Goal: Information Seeking & Learning: Understand process/instructions

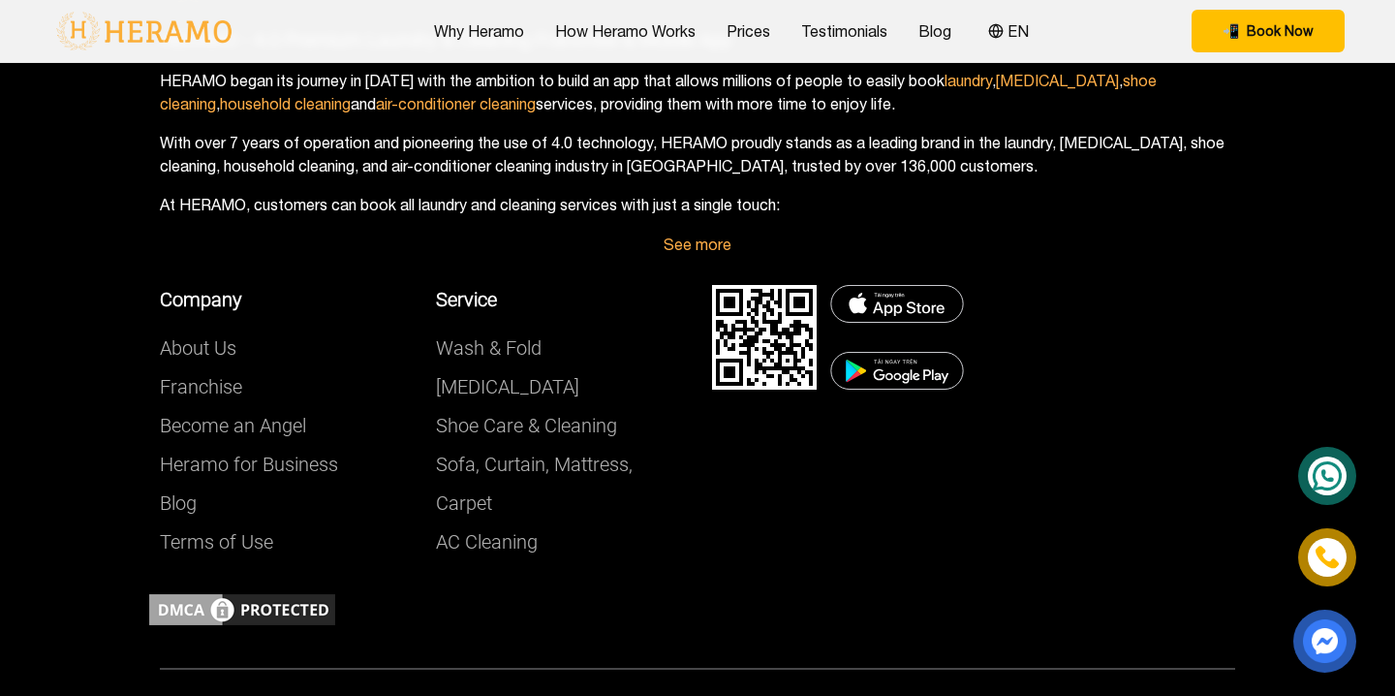
scroll to position [7523, 0]
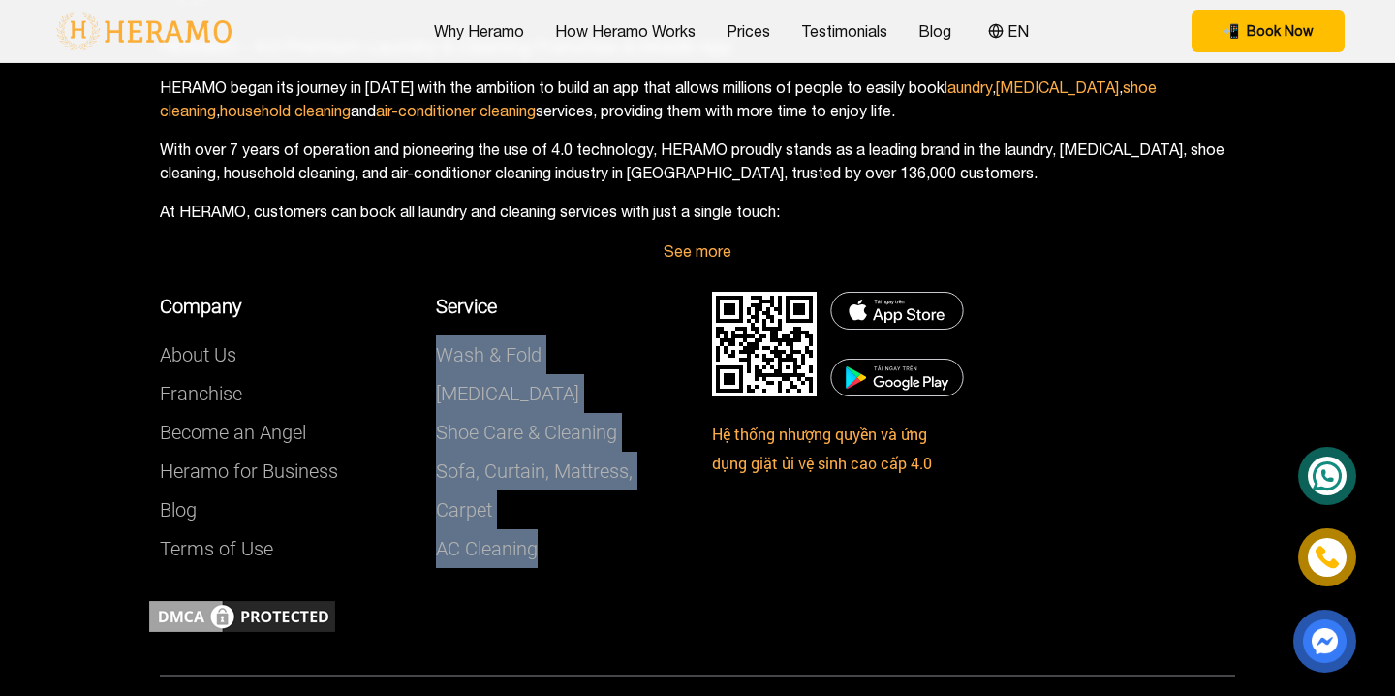
drag, startPoint x: 603, startPoint y: 532, endPoint x: 428, endPoint y: 325, distance: 270.1
click at [428, 325] on div "Service Wash & Fold [MEDICAL_DATA] Shoe Care & Cleaning Sofa, Curtain, Mattress…" at bounding box center [559, 430] width 276 height 276
copy div "Wash & Fold [MEDICAL_DATA] Shoe Care & Cleaning Sofa, Curtain, Mattress, Carpet…"
click at [509, 556] on div "Company About Us Franchise Become an Angel Heramo for Business Blog Terms of Us…" at bounding box center [421, 430] width 552 height 334
drag, startPoint x: 558, startPoint y: 541, endPoint x: 432, endPoint y: 293, distance: 278.1
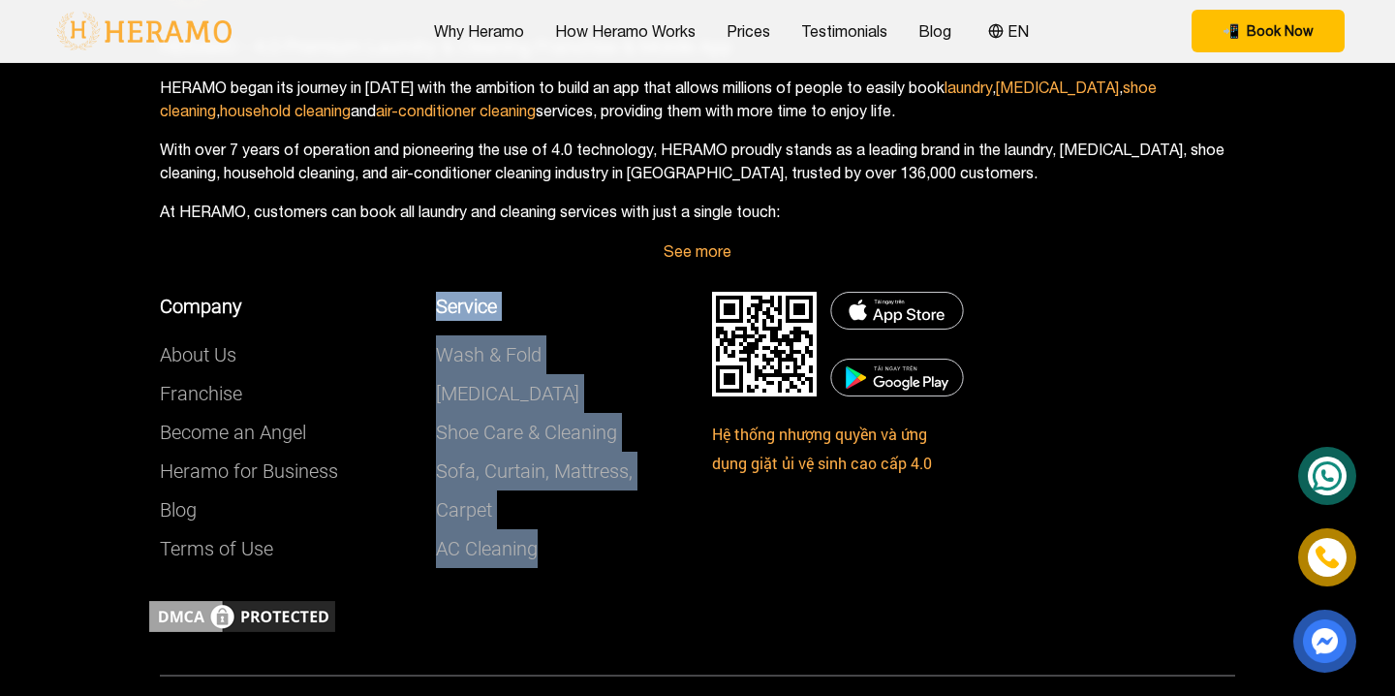
click at [432, 293] on div "Service Wash & Fold [MEDICAL_DATA] Shoe Care & Cleaning Sofa, Curtain, Mattress…" at bounding box center [559, 430] width 276 height 276
copy div "Service Wash & Fold [MEDICAL_DATA] Shoe Care & Cleaning Sofa, Curtain, Mattress…"
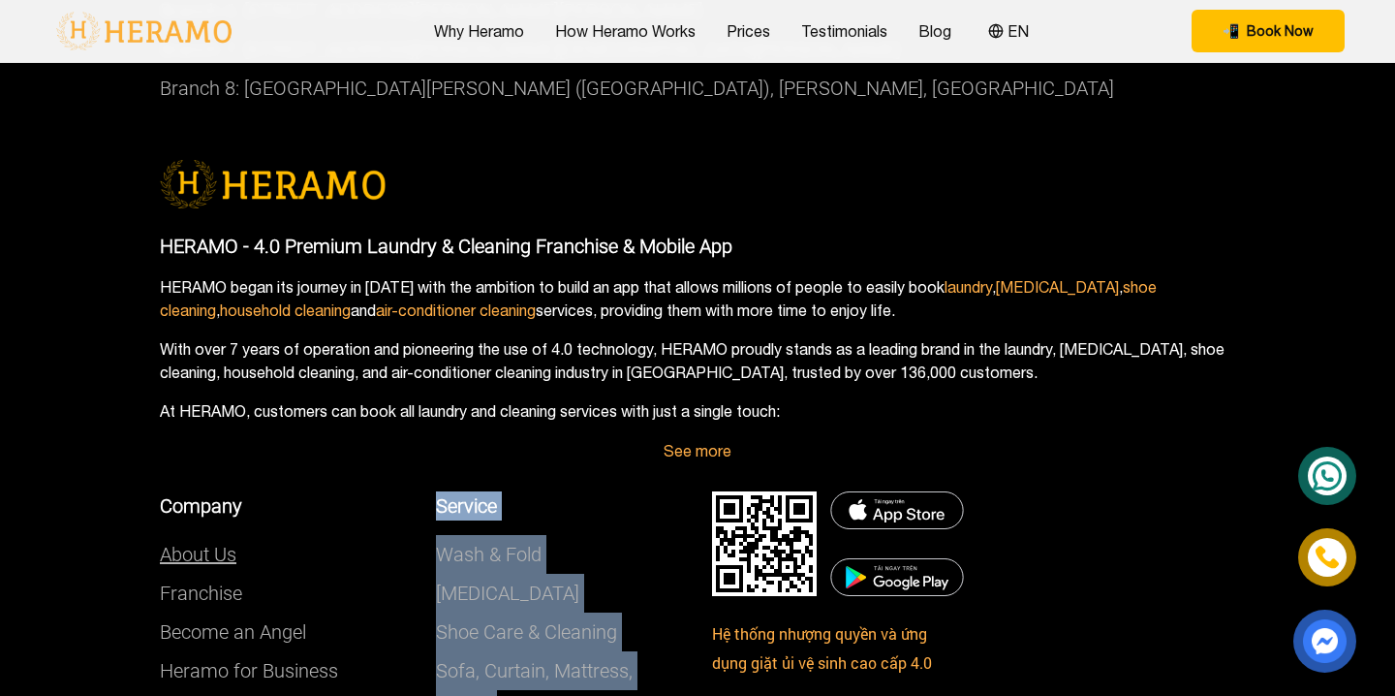
scroll to position [7322, 0]
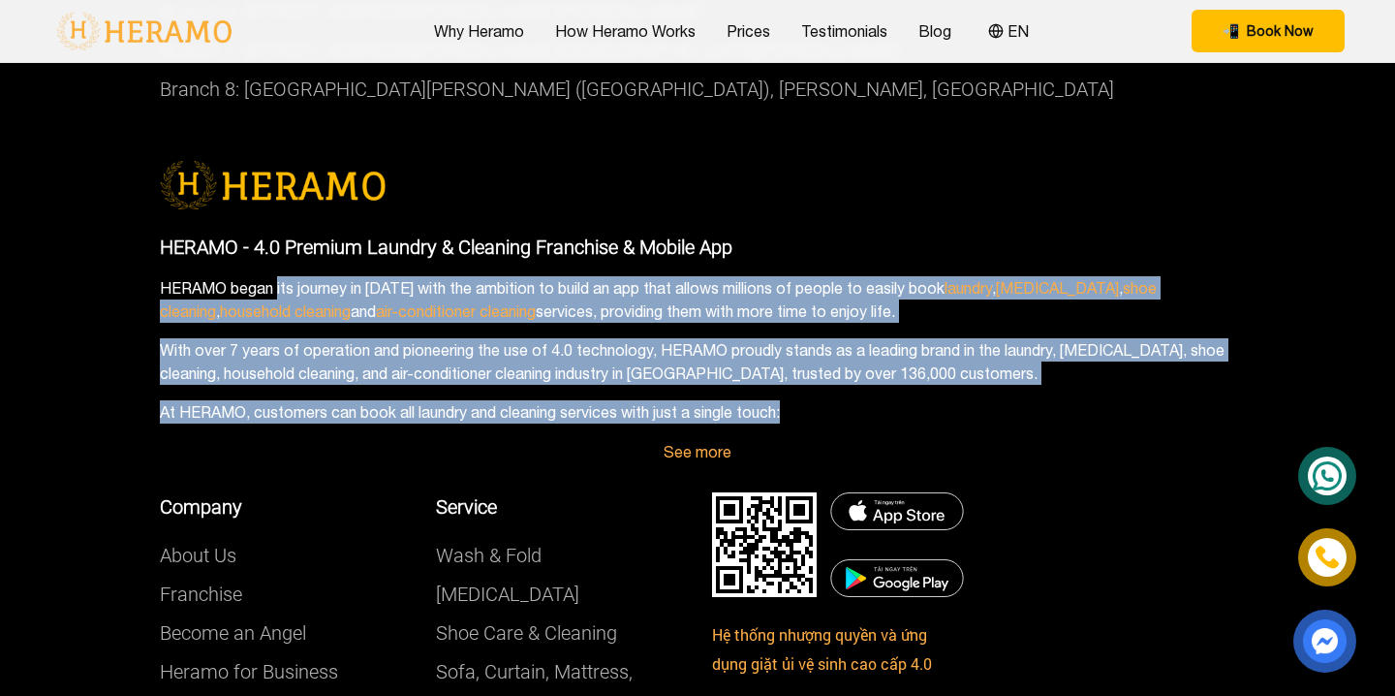
drag, startPoint x: 825, startPoint y: 404, endPoint x: 159, endPoint y: 262, distance: 681.5
click at [160, 262] on div "HERAMO - 4.0 Premium Laundry & Cleaning Franchise & Mobile App HERAMO began its…" at bounding box center [697, 329] width 1075 height 194
copy div "HERAMO began its journey in [DATE] with the ambition to build an app that allow…"
click at [216, 543] on link "About Us" at bounding box center [198, 554] width 77 height 23
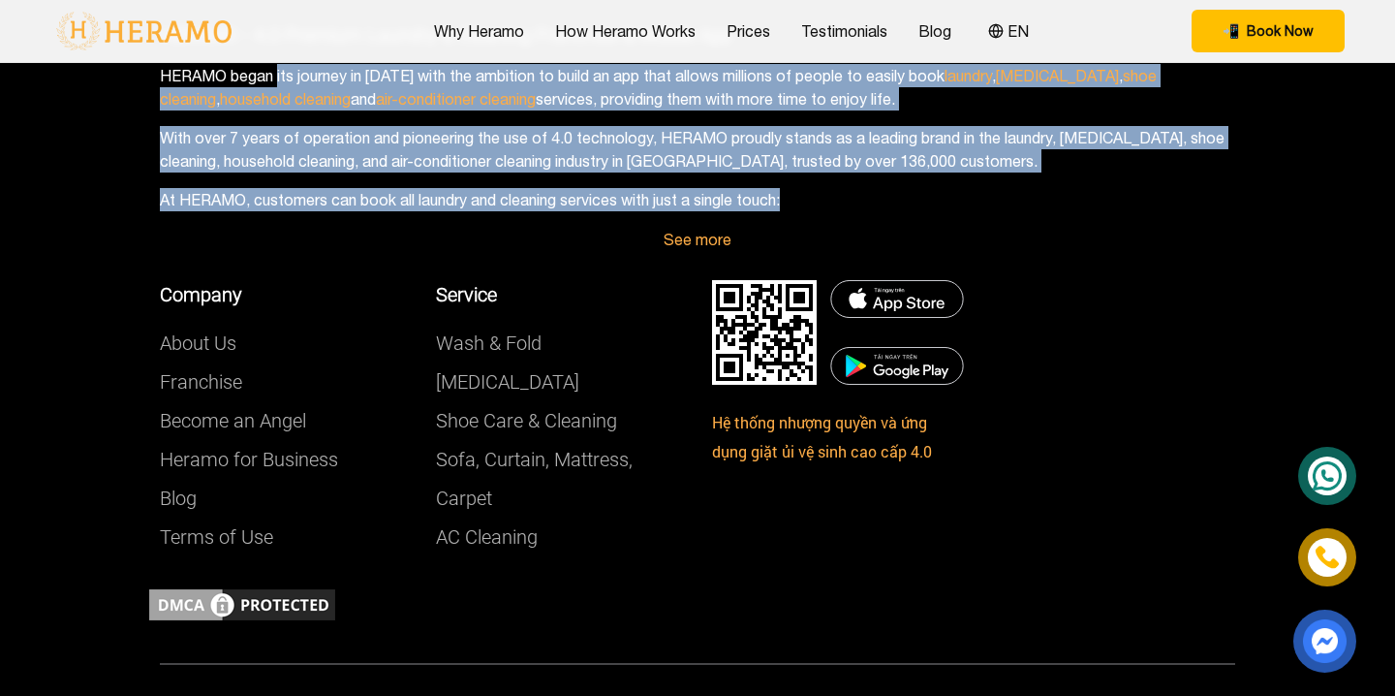
scroll to position [7528, 0]
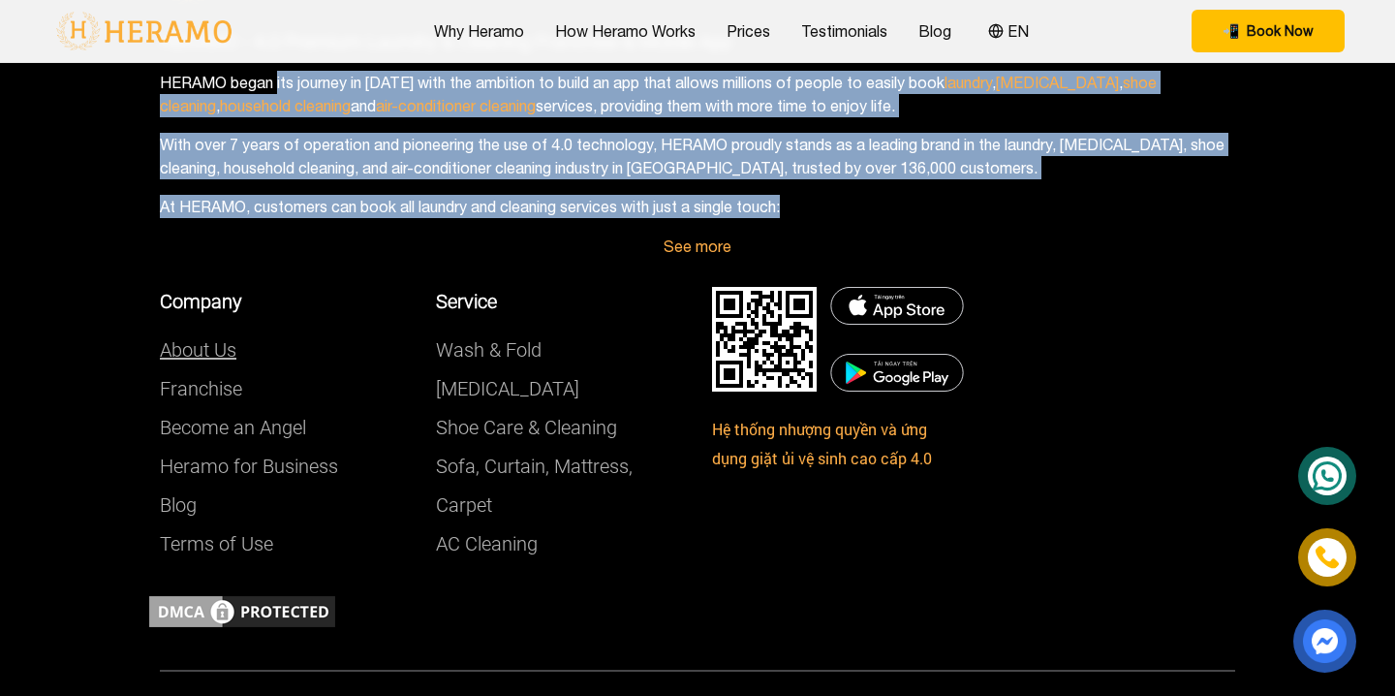
click at [202, 338] on link "About Us" at bounding box center [198, 349] width 77 height 23
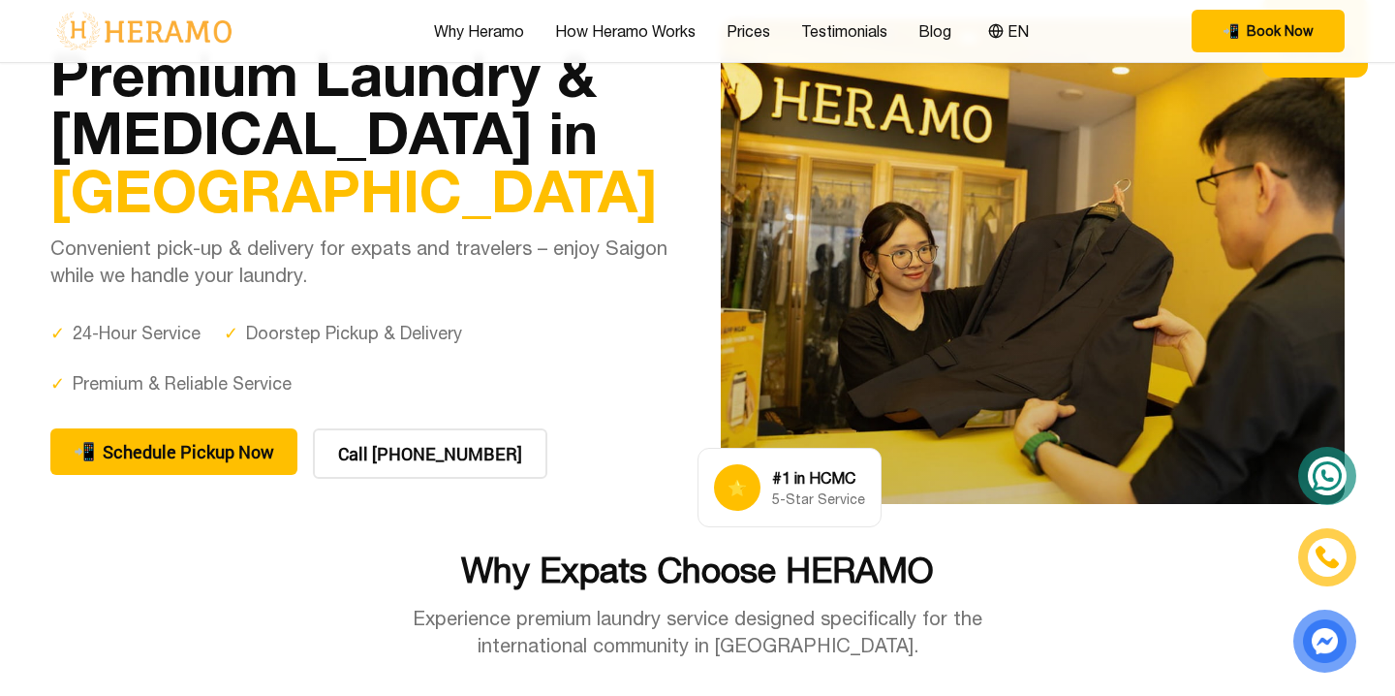
scroll to position [0, 0]
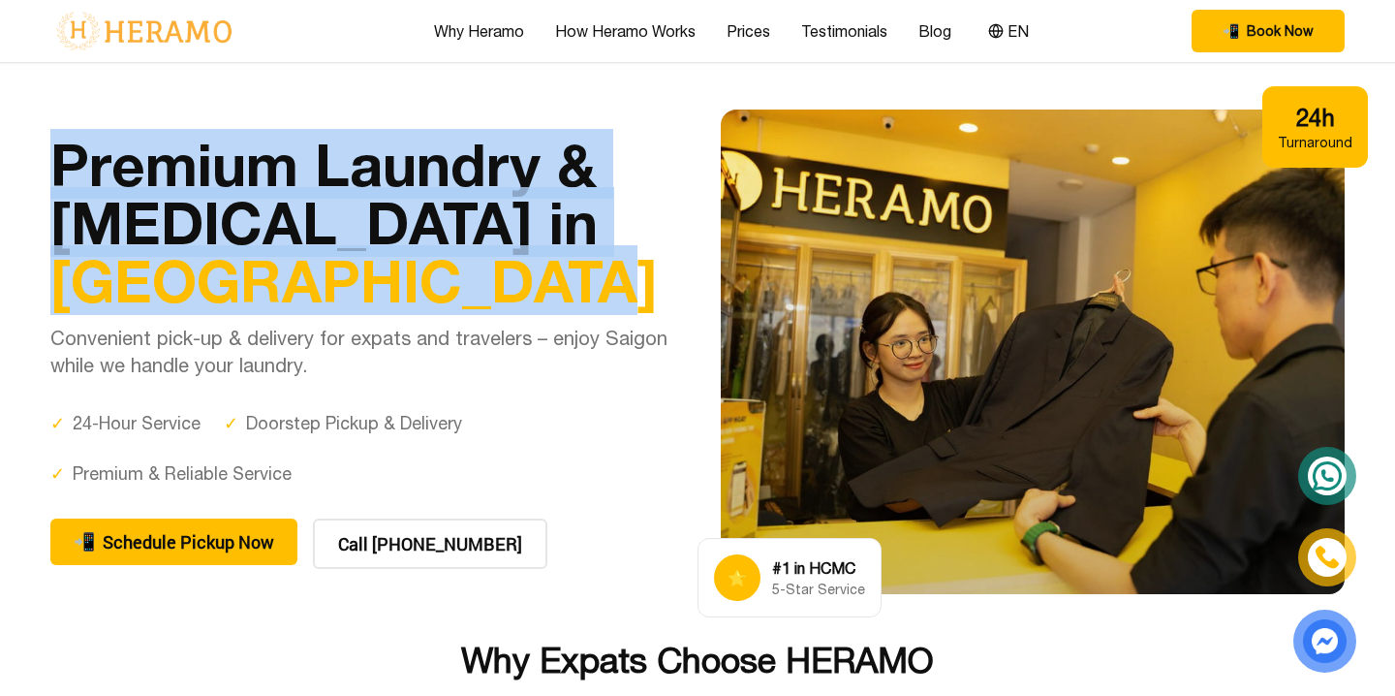
drag, startPoint x: 467, startPoint y: 284, endPoint x: 52, endPoint y: 173, distance: 429.1
click at [52, 173] on h1 "Premium Laundry & [MEDICAL_DATA] in [GEOGRAPHIC_DATA]" at bounding box center [362, 222] width 624 height 174
copy h1 "Premium Laundry & [MEDICAL_DATA] in [GEOGRAPHIC_DATA]"
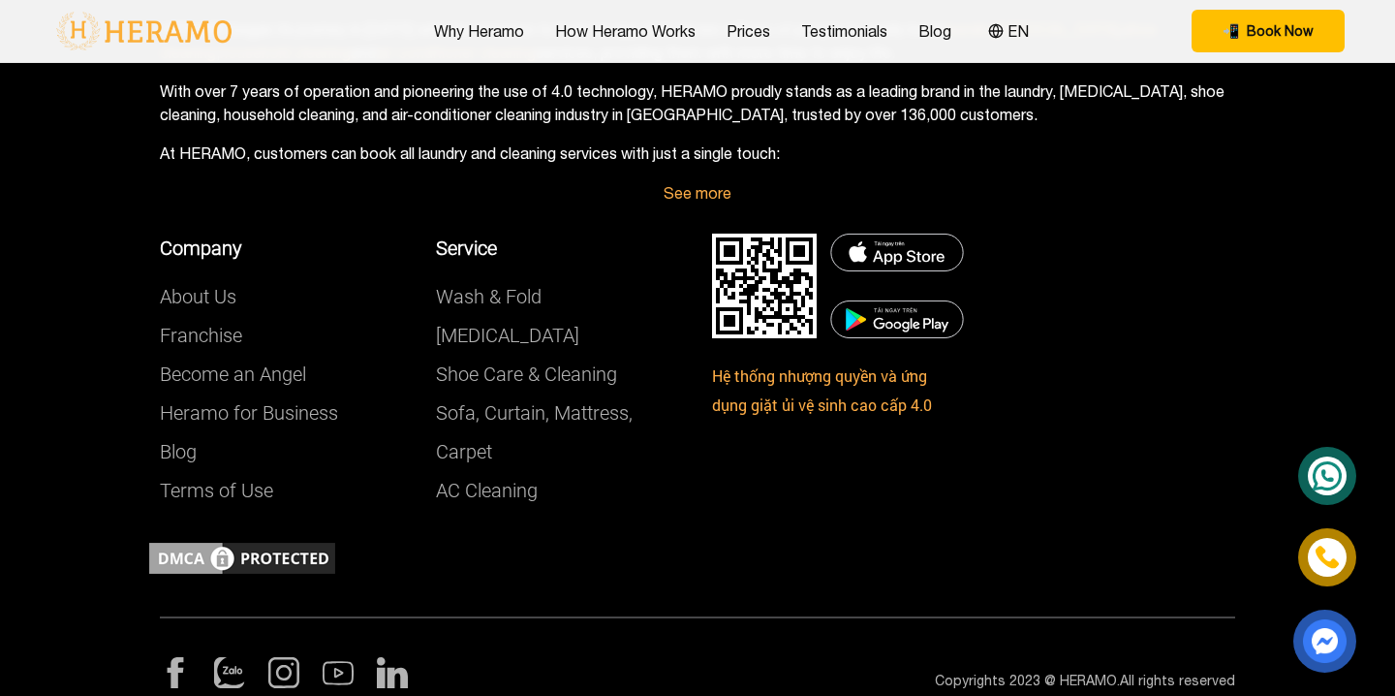
scroll to position [7584, 0]
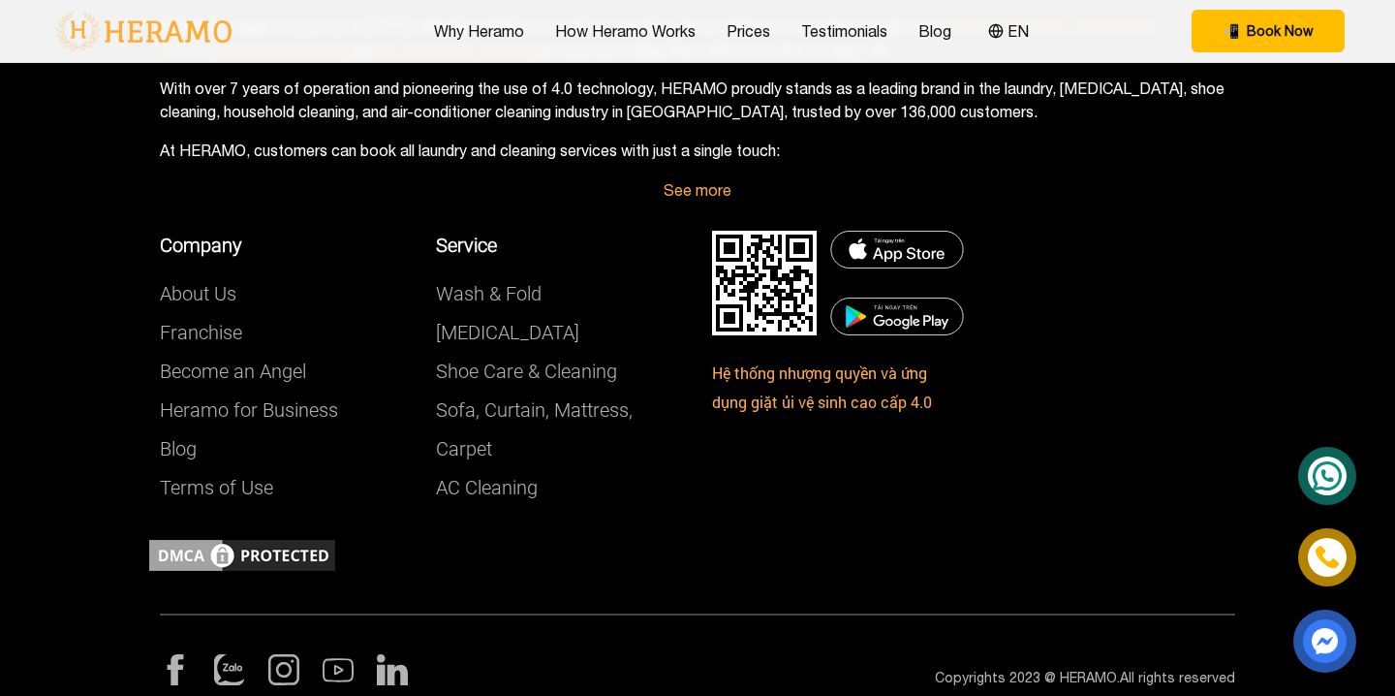
click at [661, 536] on div at bounding box center [697, 555] width 1104 height 39
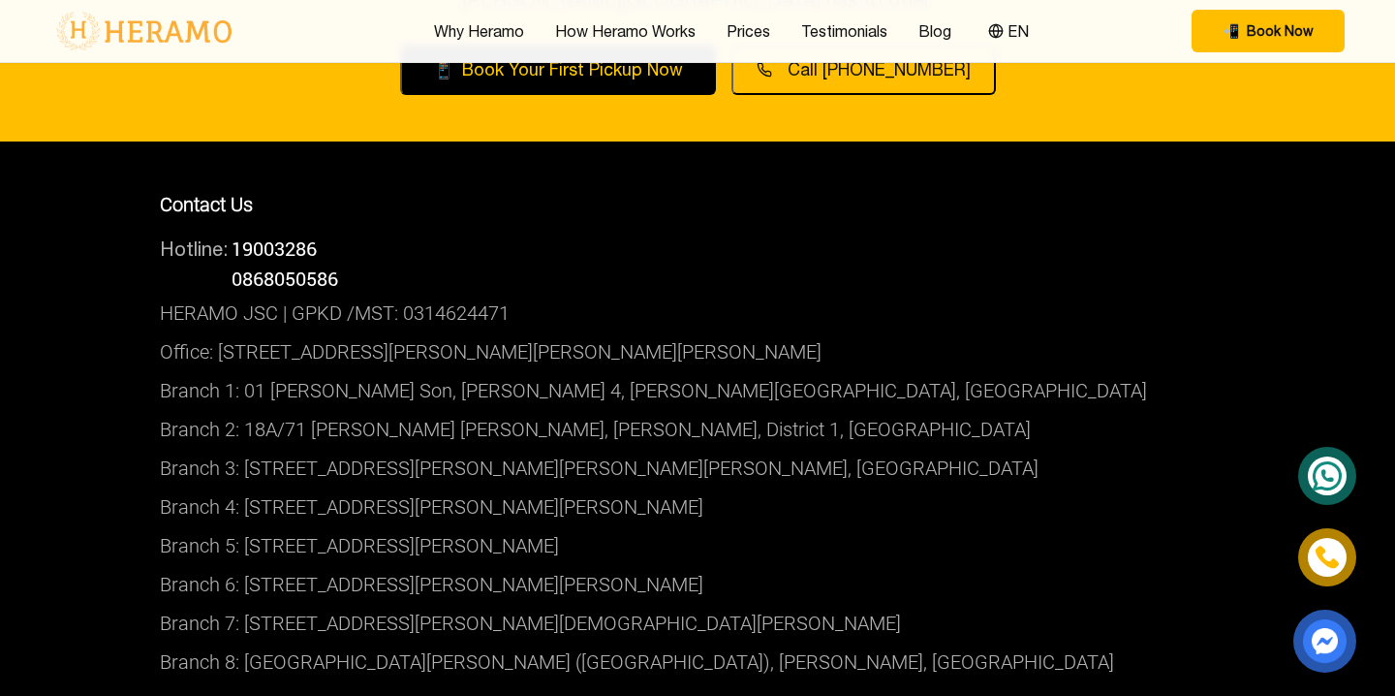
scroll to position [6764, 0]
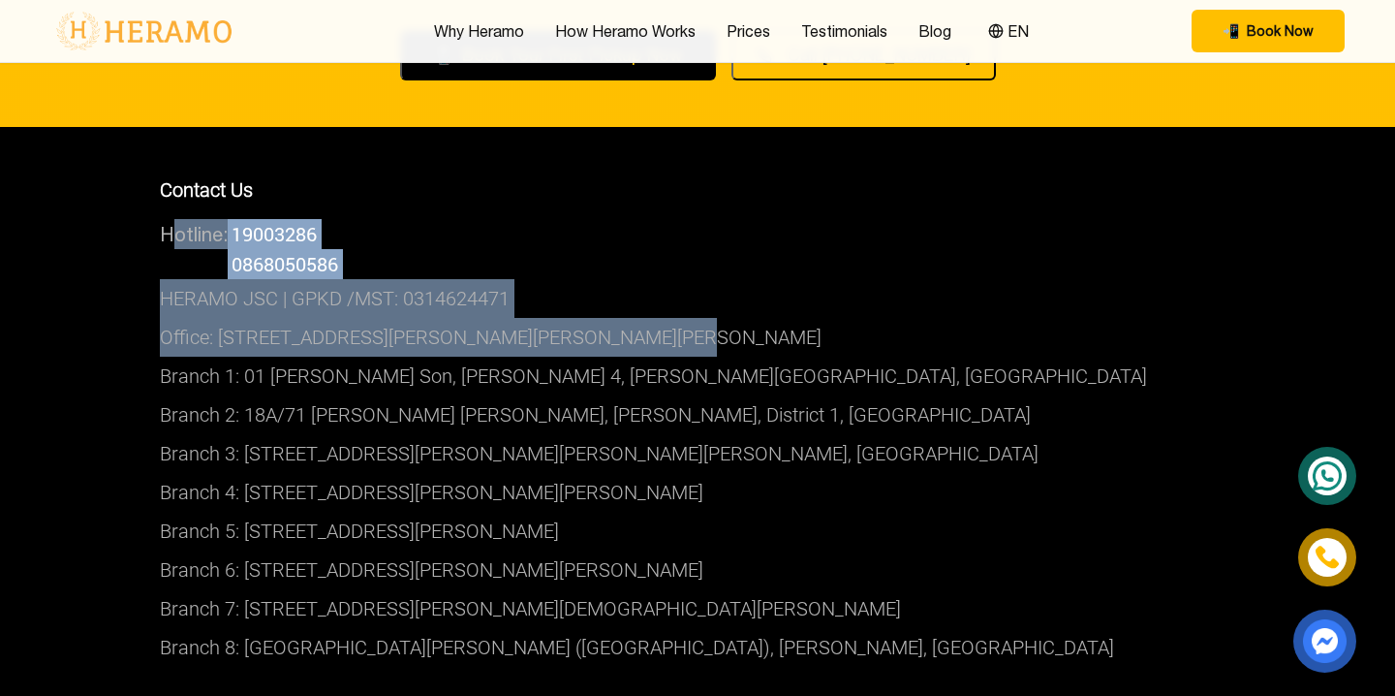
drag, startPoint x: 696, startPoint y: 317, endPoint x: 135, endPoint y: 210, distance: 571.9
copy div "Hotline: 19003286 Hotline: 0868050586 HERAMO JSC | GPKD /MST: 0314624471 Office…"
click at [910, 439] on p "Branch 3: [STREET_ADDRESS][PERSON_NAME][PERSON_NAME][PERSON_NAME], [GEOGRAPHIC_…" at bounding box center [697, 453] width 1075 height 39
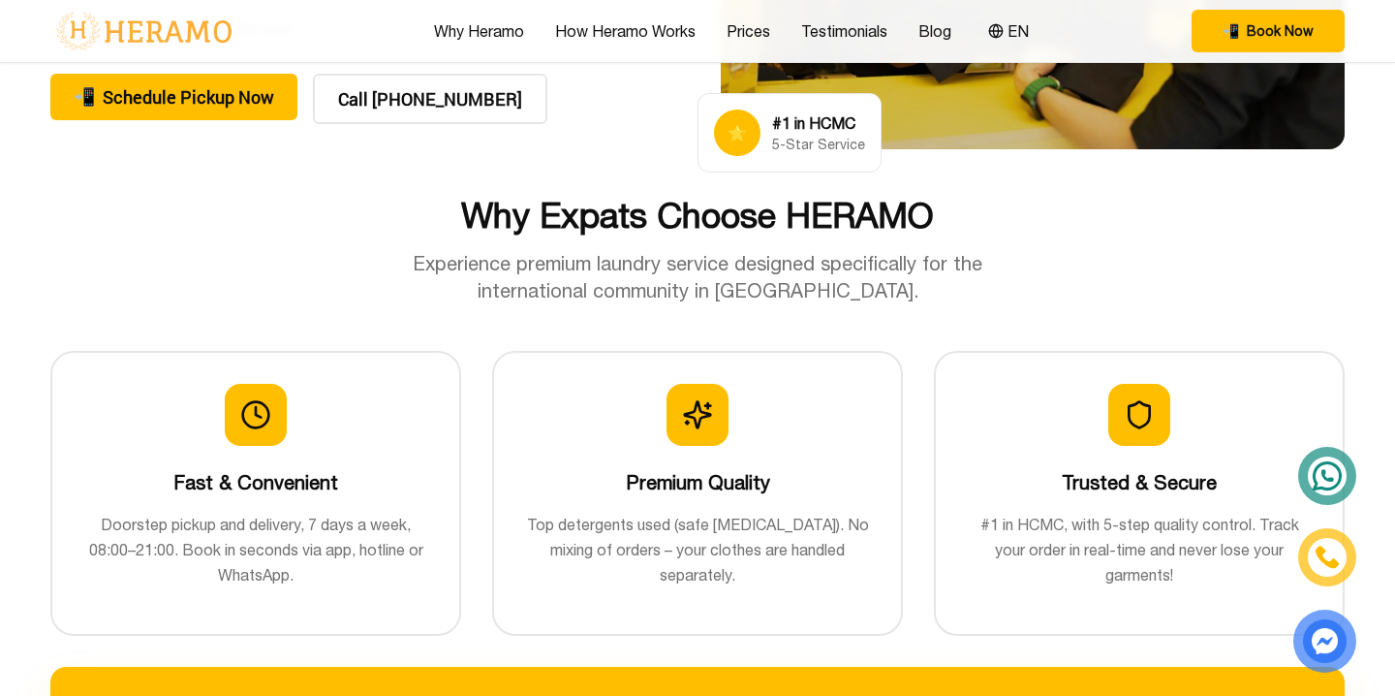
scroll to position [0, 0]
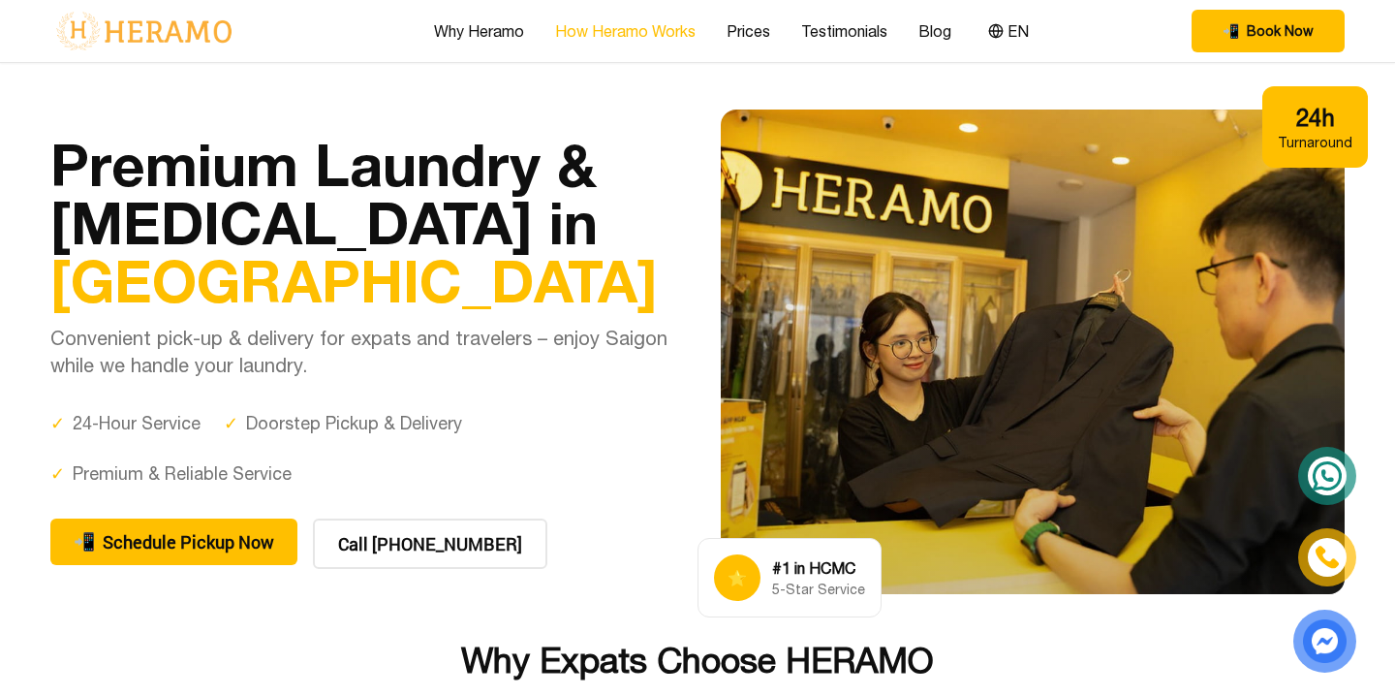
click at [644, 30] on link "How Heramo Works" at bounding box center [625, 30] width 140 height 23
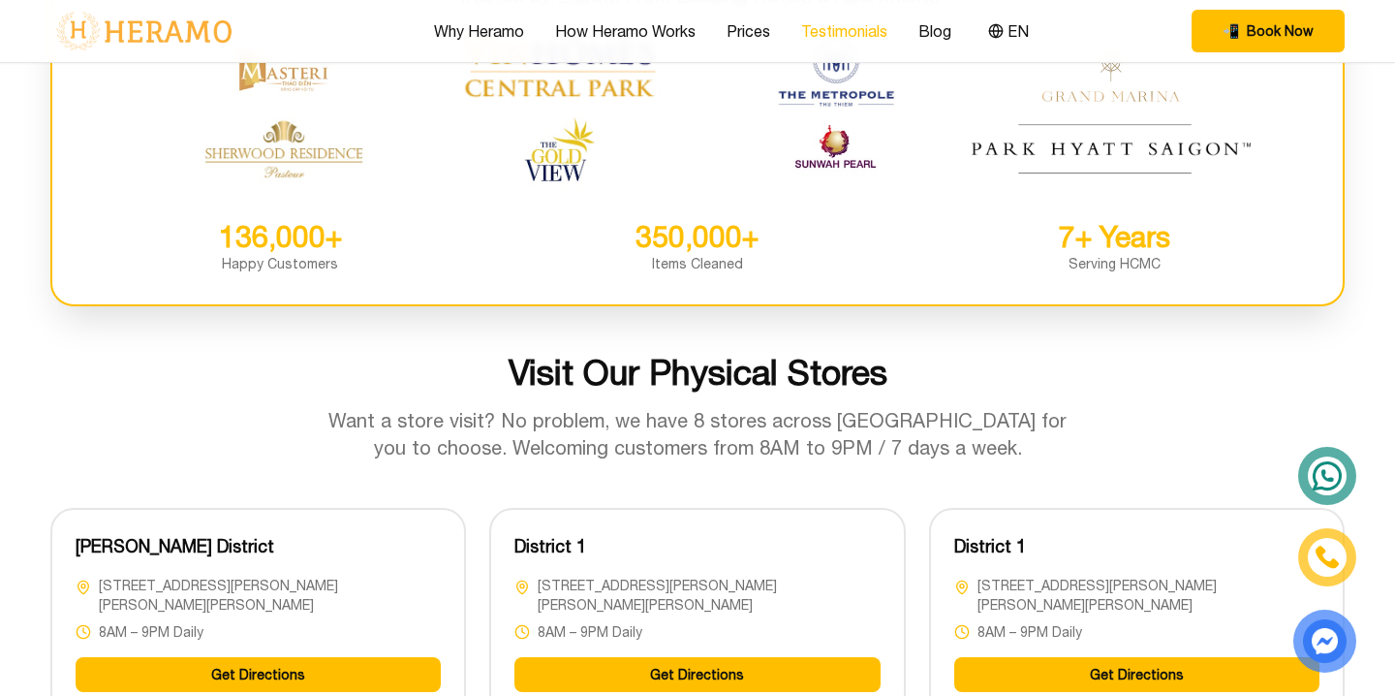
click at [840, 35] on link "Testimonials" at bounding box center [844, 30] width 86 height 23
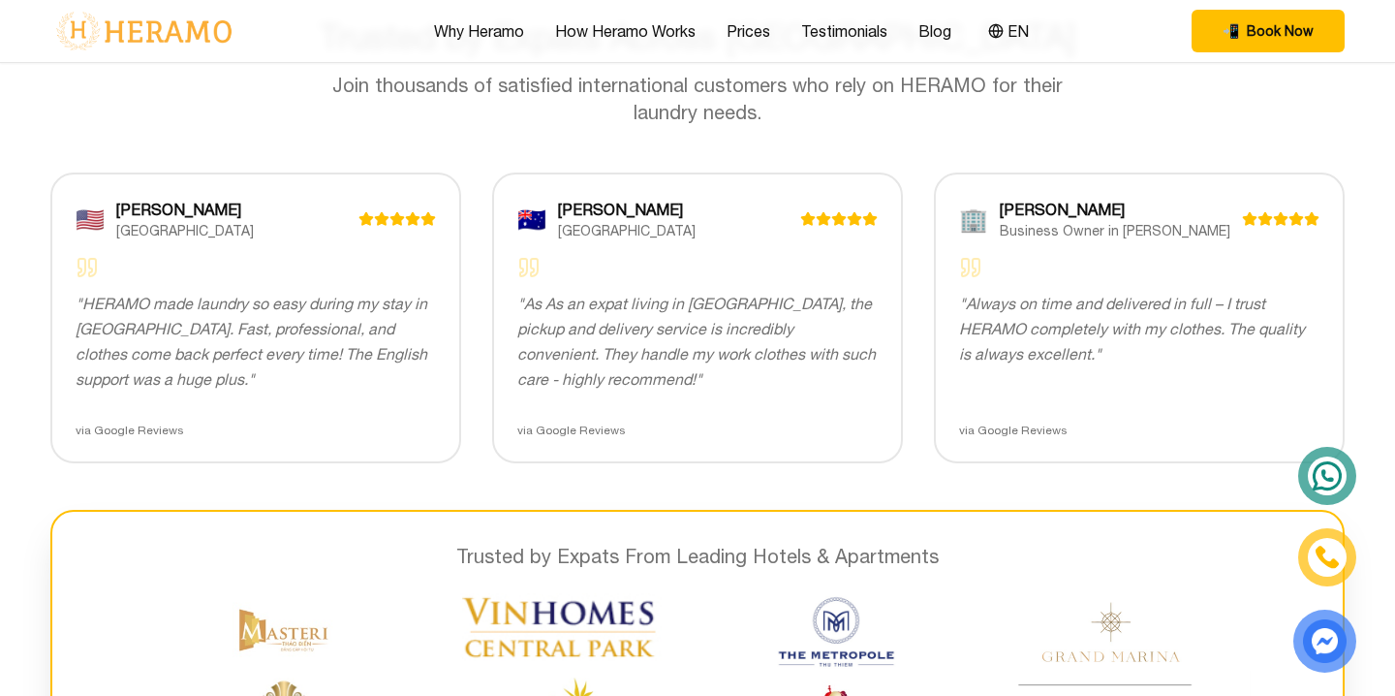
scroll to position [3734, 0]
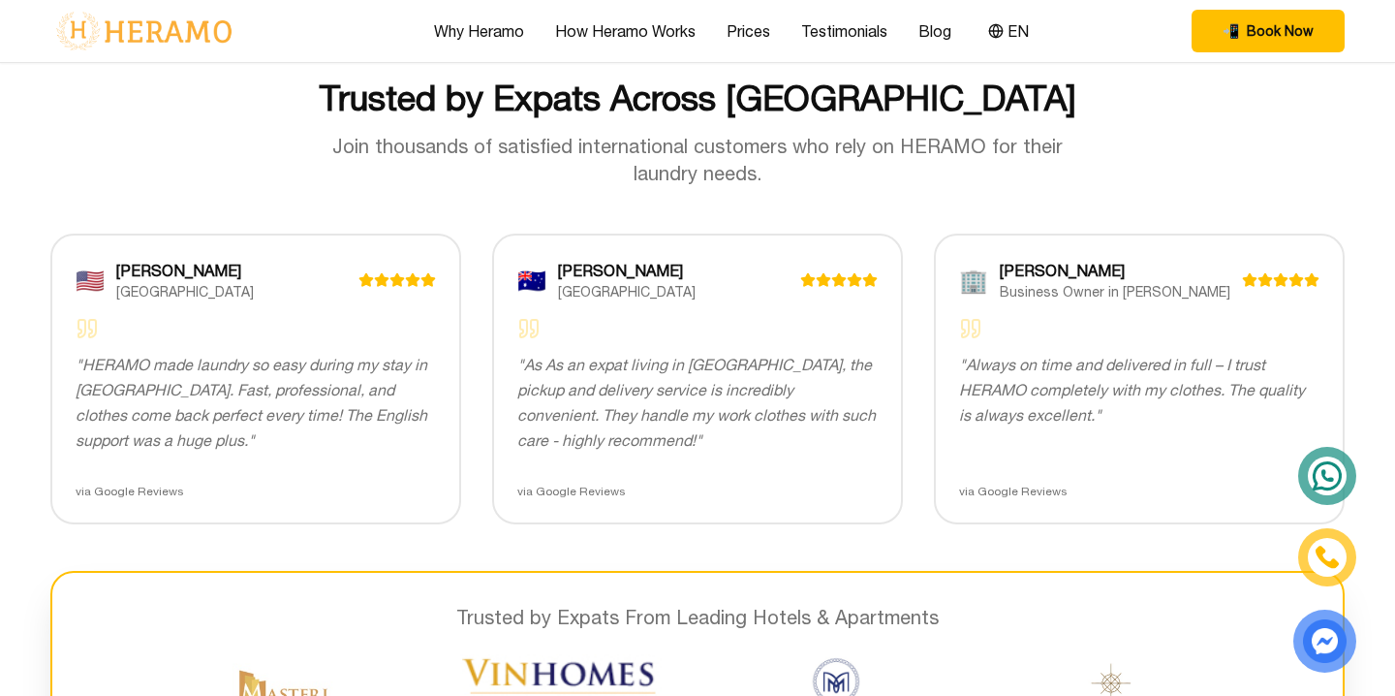
click at [740, 44] on div "Why Heramo How Heramo Works Prices Testimonials Blog EN 📲 Book Now EN" at bounding box center [697, 31] width 1294 height 62
click at [498, 32] on link "Why Heramo" at bounding box center [479, 30] width 90 height 23
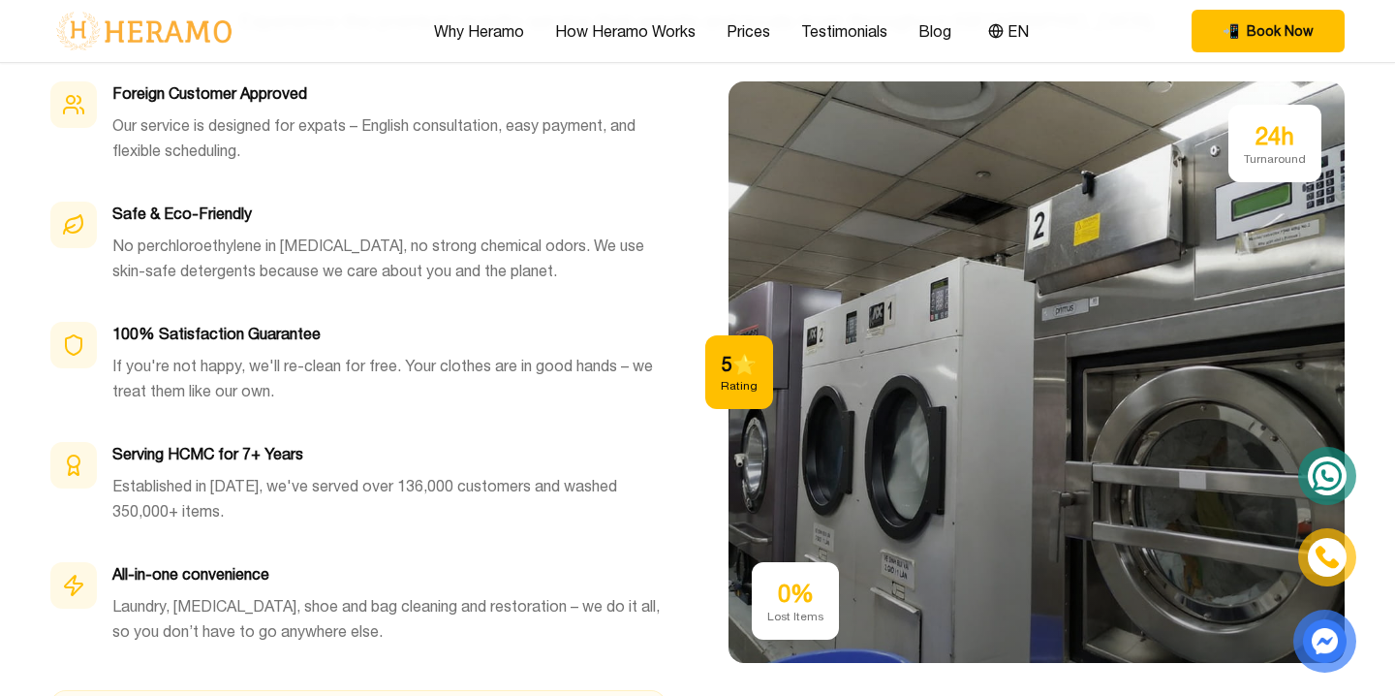
scroll to position [5703, 0]
click at [866, 27] on link "Testimonials" at bounding box center [844, 30] width 86 height 23
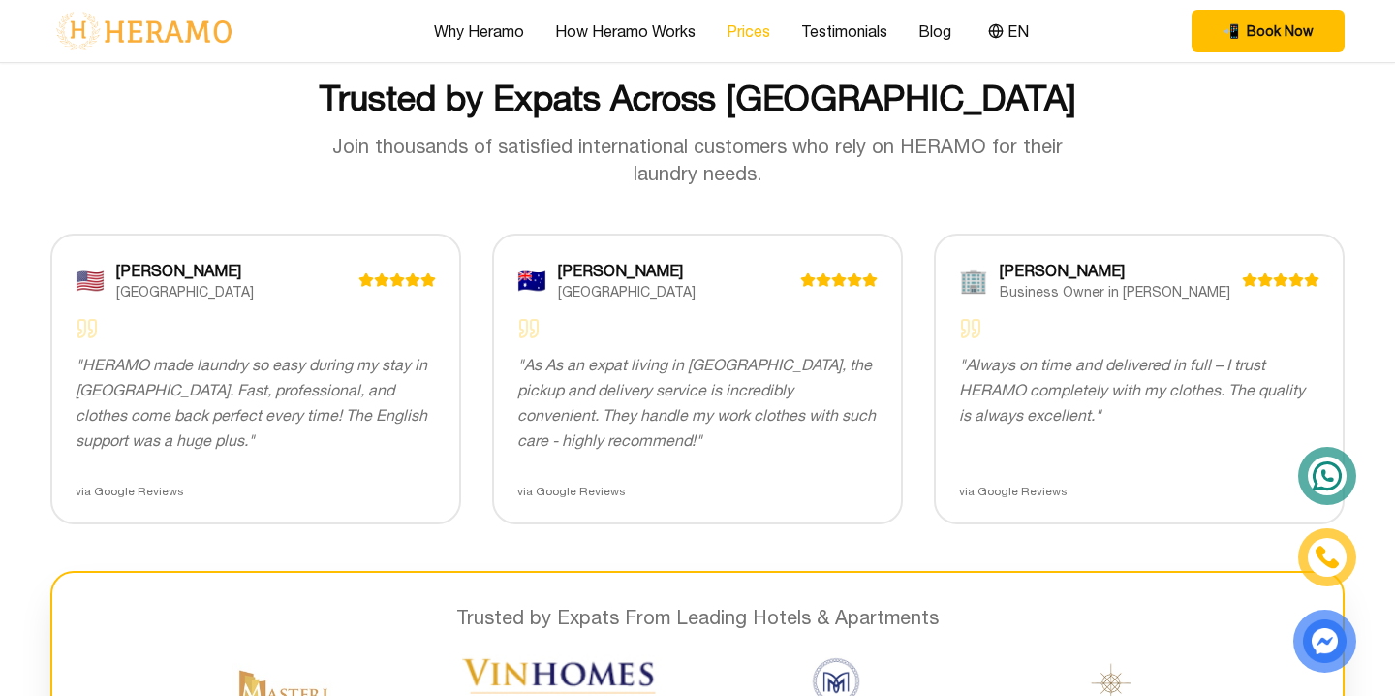
click at [750, 33] on link "Prices" at bounding box center [749, 30] width 44 height 23
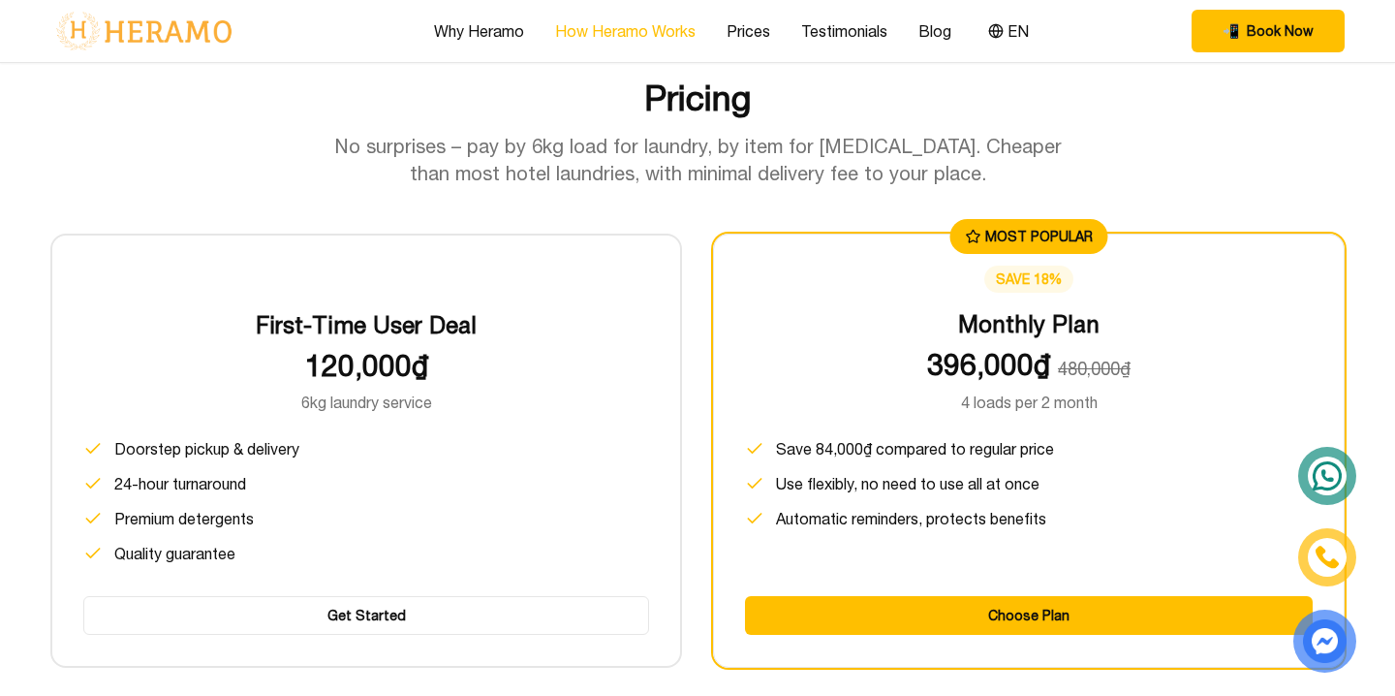
click at [659, 31] on link "How Heramo Works" at bounding box center [625, 30] width 140 height 23
